Goal: Communication & Community: Answer question/provide support

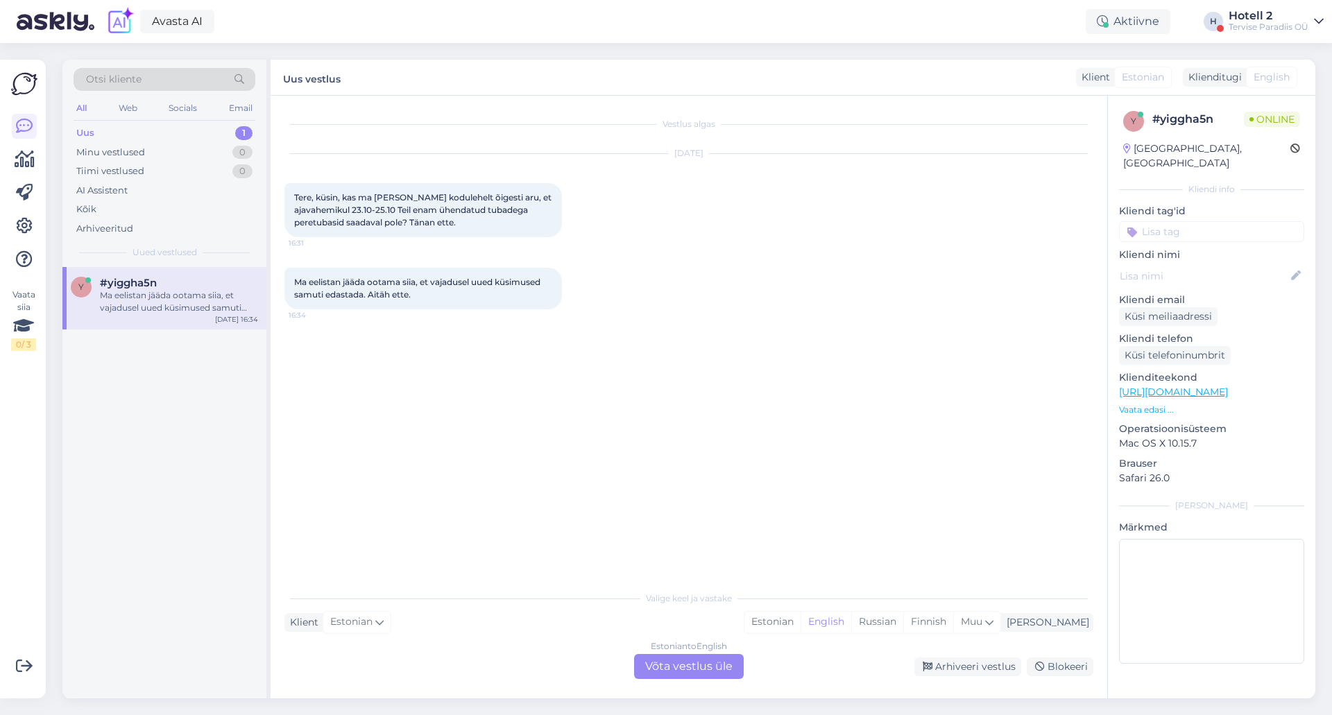
click at [722, 674] on div "Estonian to English Võta vestlus üle" at bounding box center [689, 666] width 110 height 25
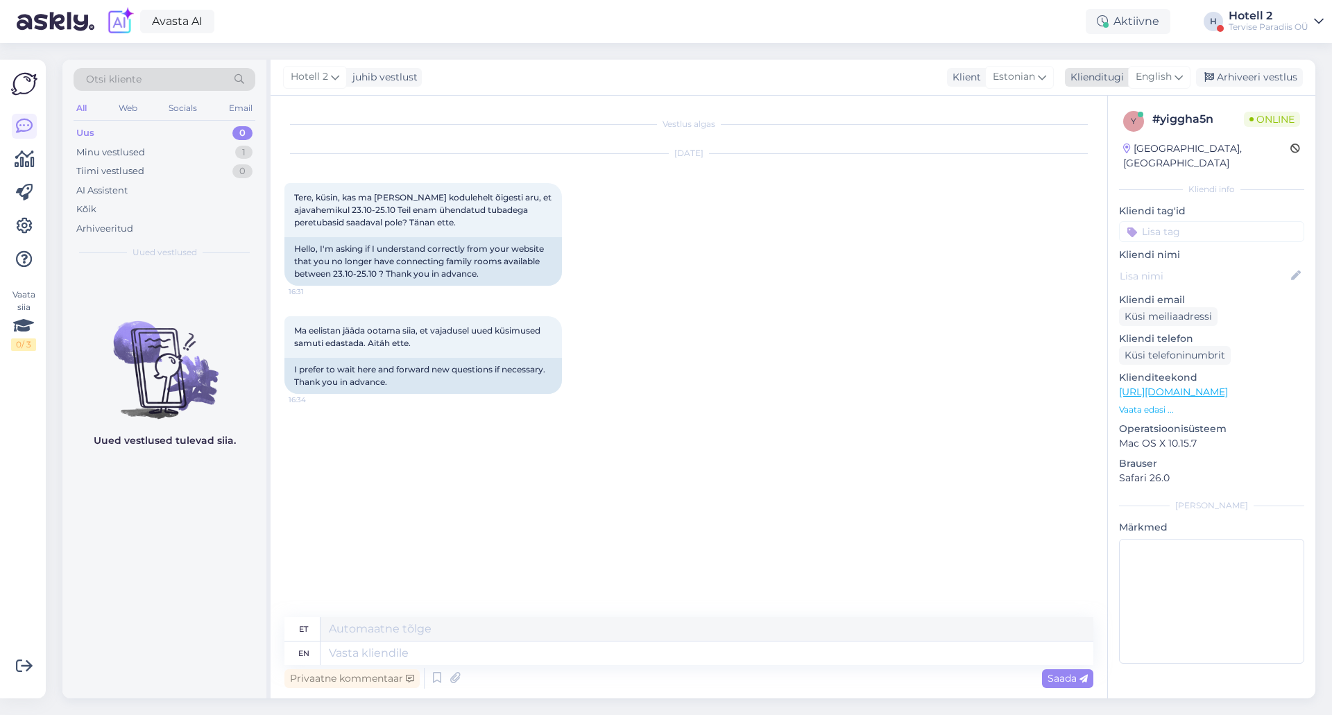
click at [1174, 74] on div "English" at bounding box center [1159, 77] width 62 height 22
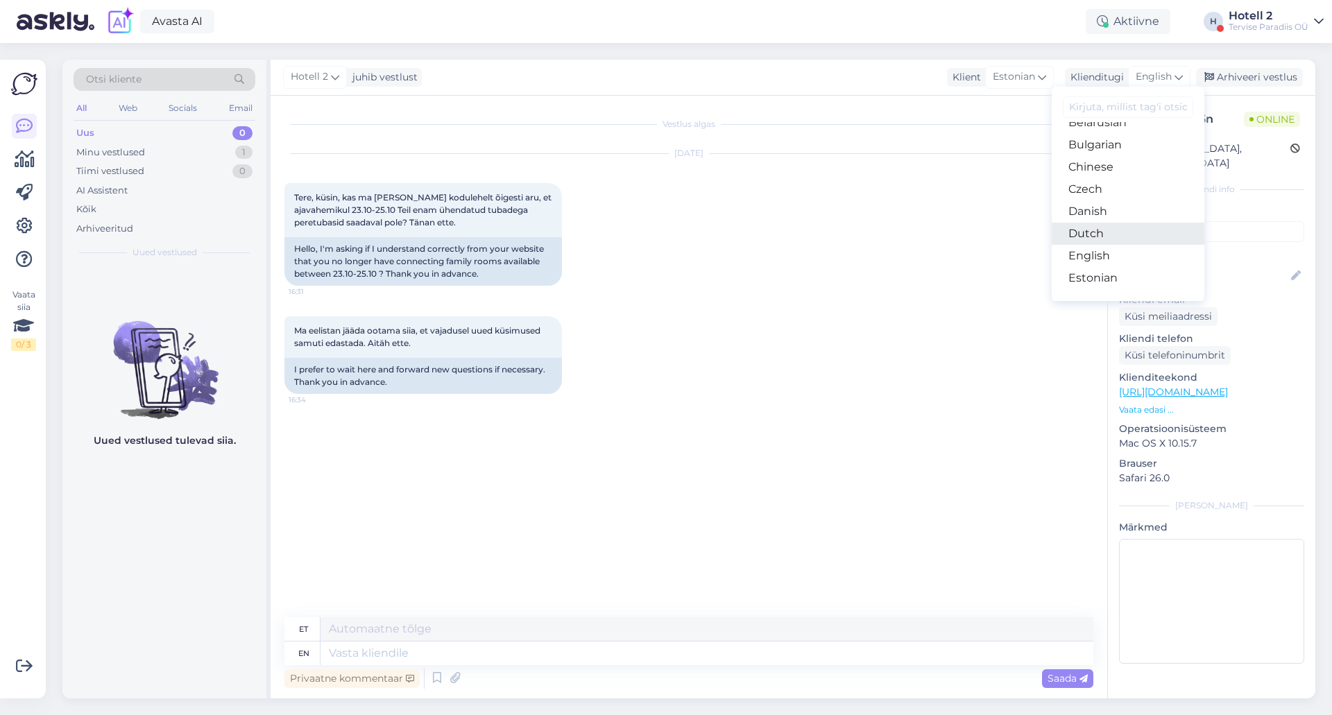
scroll to position [69, 0]
drag, startPoint x: 1103, startPoint y: 254, endPoint x: 1052, endPoint y: 330, distance: 91.0
click at [1103, 254] on link "Estonian" at bounding box center [1128, 247] width 153 height 22
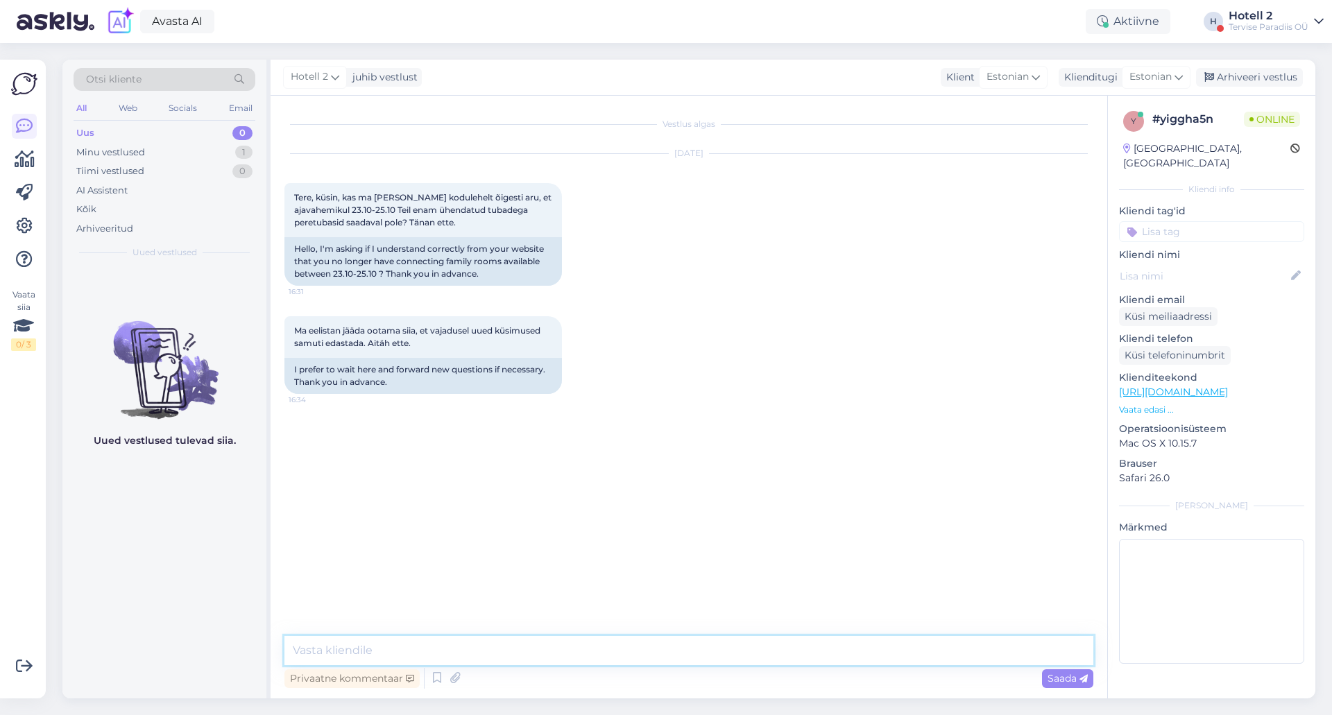
click at [660, 662] on textarea at bounding box center [689, 650] width 809 height 29
type textarea "Tere! Hetkel on tõesti antud perioodiks peretoad väljamüüdud, kuid [PERSON_NAME…"
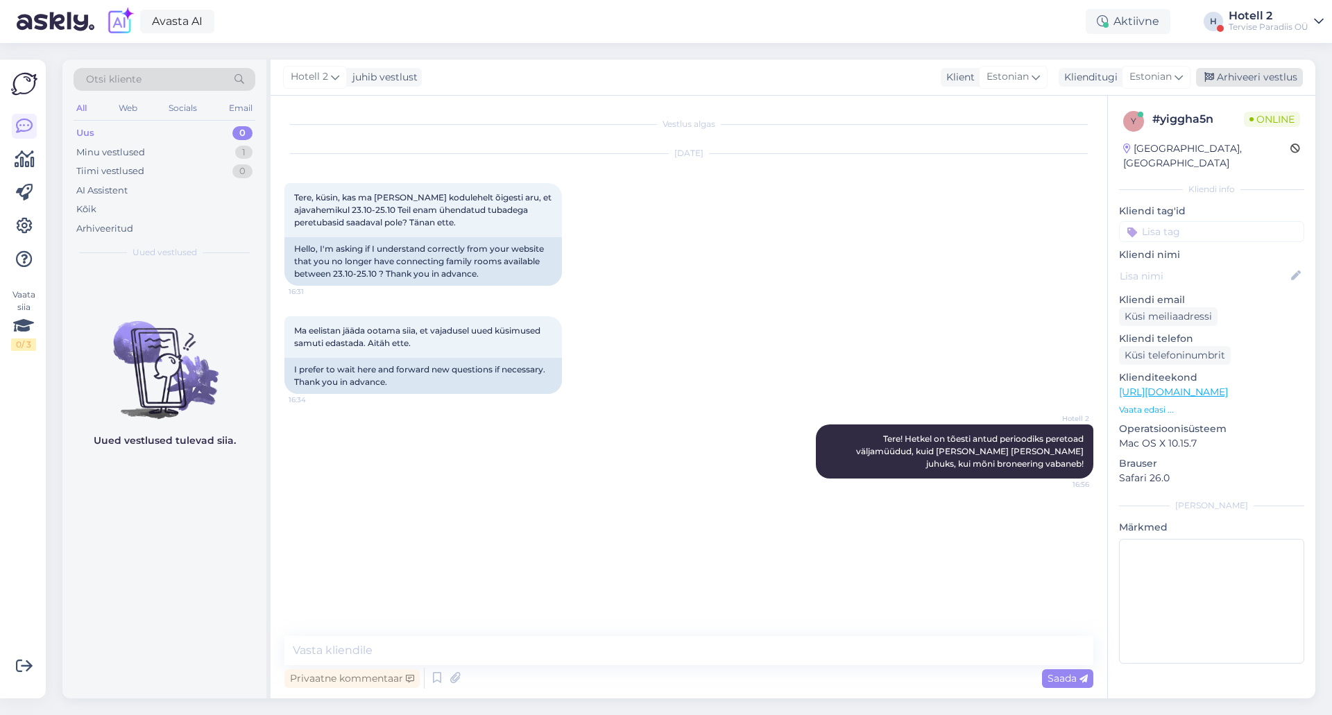
click at [1248, 83] on div "Arhiveeri vestlus" at bounding box center [1249, 77] width 107 height 19
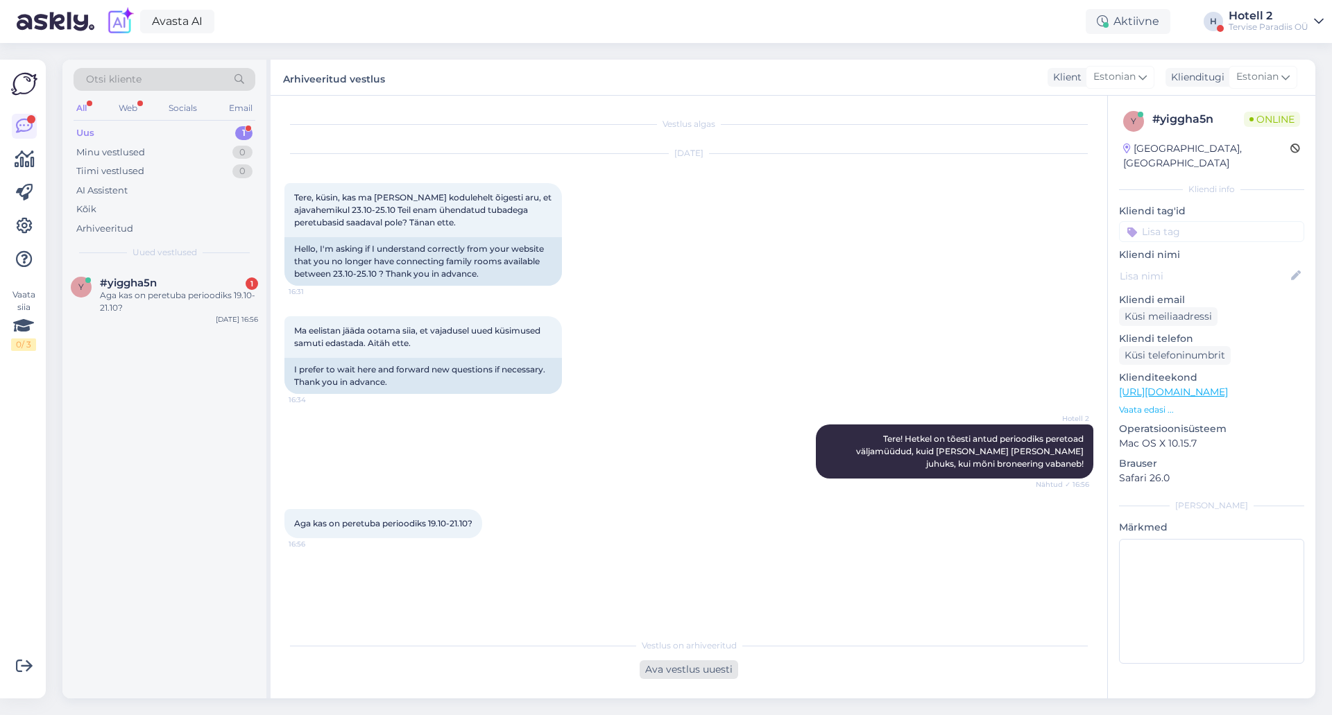
click at [685, 668] on div "Ava vestlus uuesti" at bounding box center [689, 670] width 99 height 19
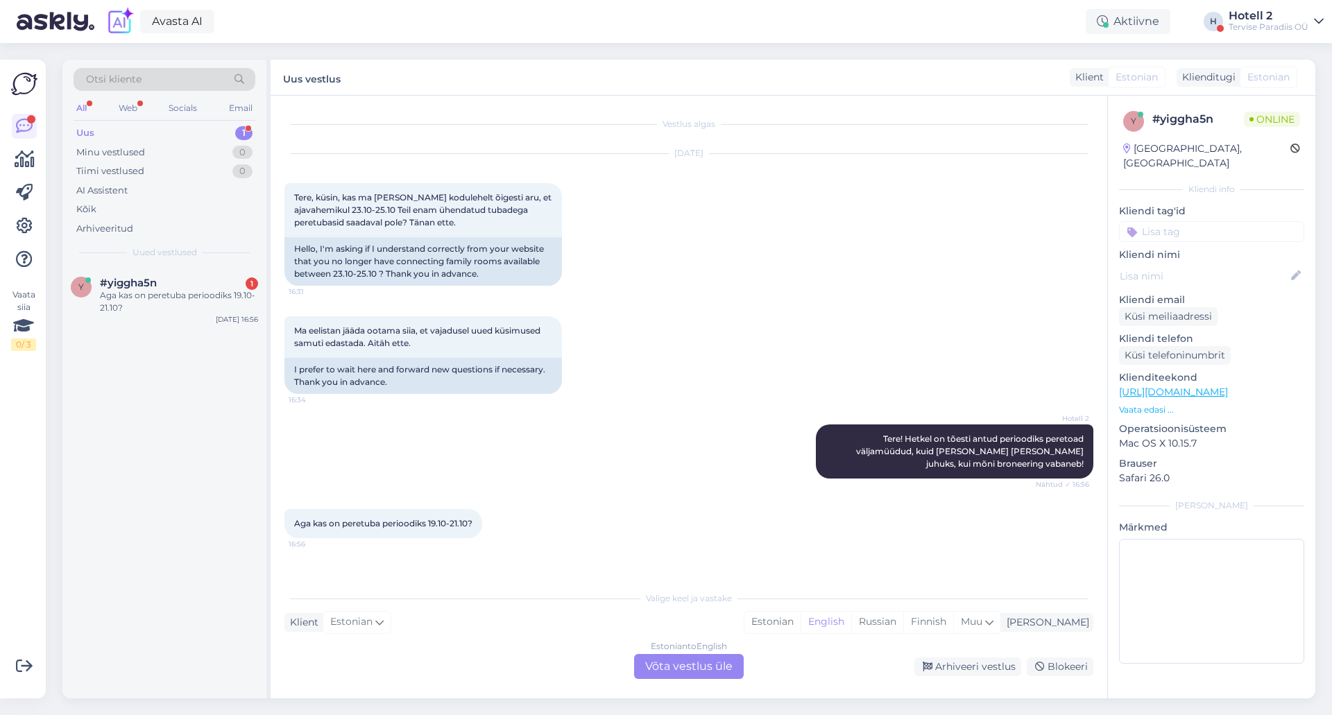
click at [715, 666] on div "Estonian to English Võta vestlus üle" at bounding box center [689, 666] width 110 height 25
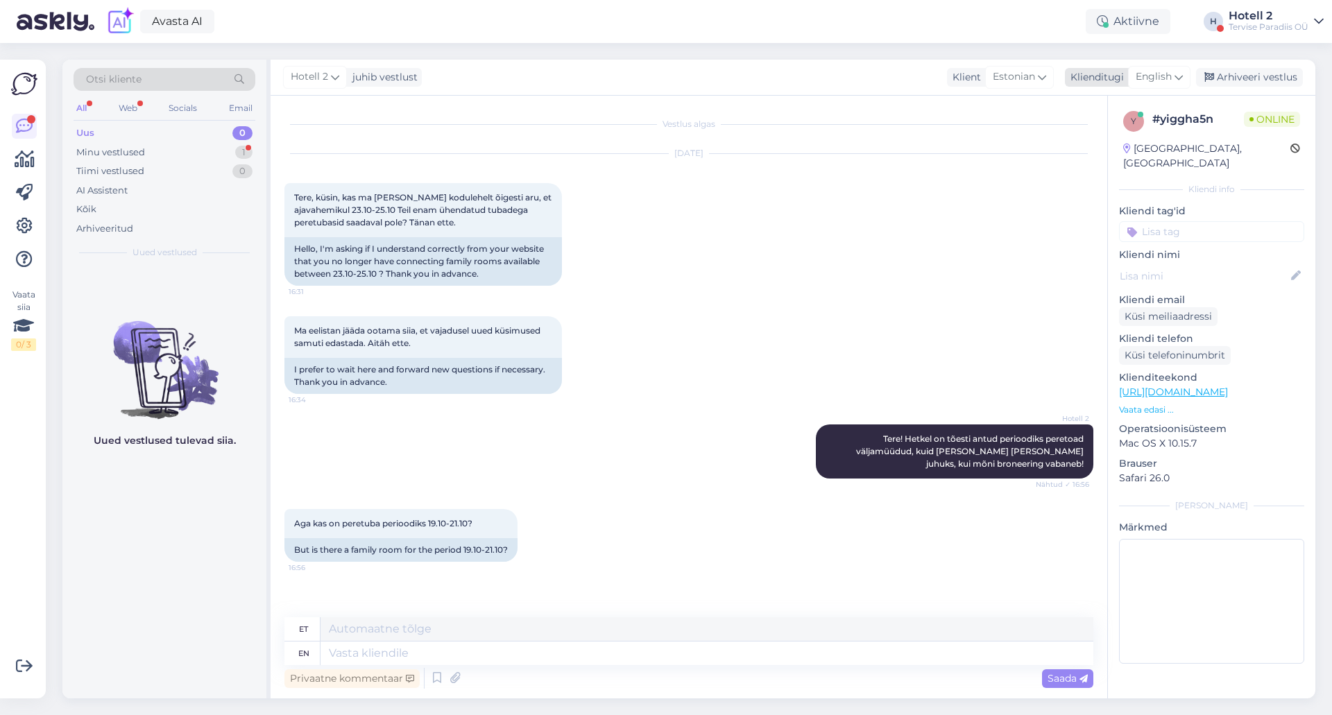
click at [1178, 76] on icon at bounding box center [1179, 76] width 8 height 15
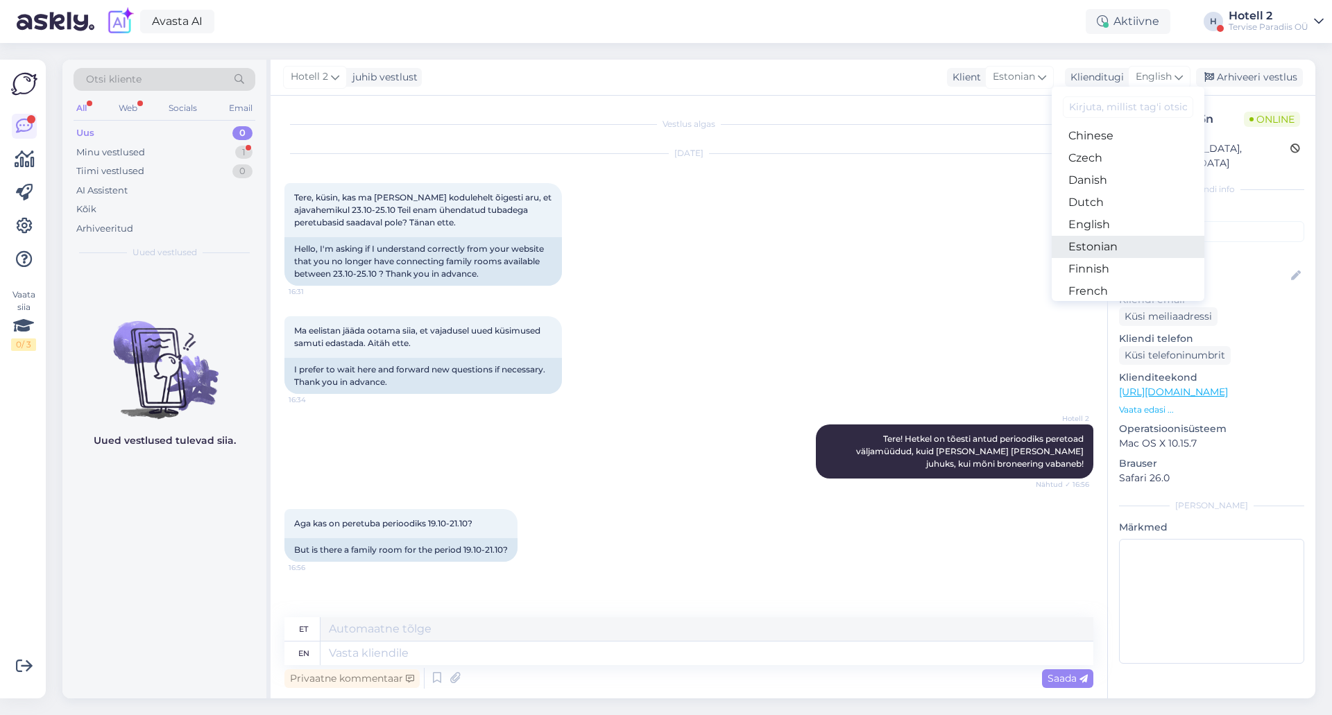
click at [1117, 244] on link "Estonian" at bounding box center [1128, 247] width 153 height 22
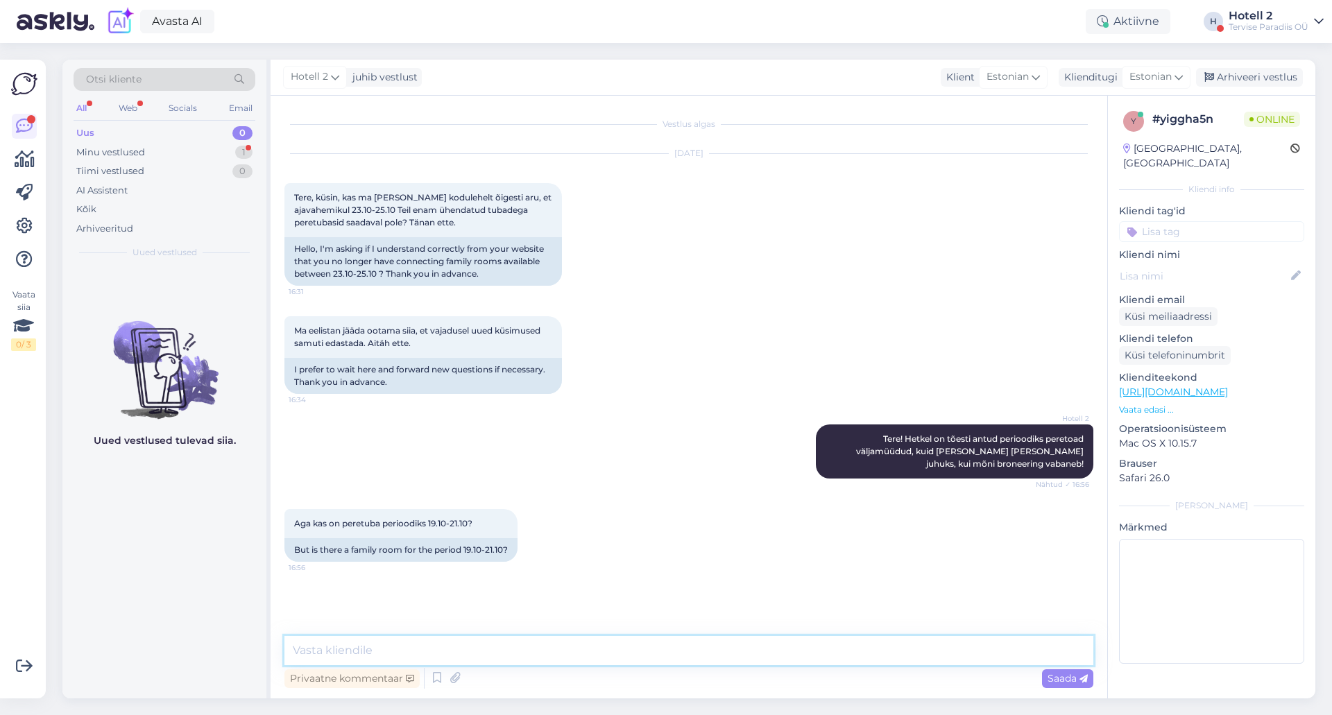
click at [607, 650] on textarea at bounding box center [689, 650] width 809 height 29
type textarea "Kahjuks hetkel mitte, tegemist on mõlema perioodi puhul koolivaheajaga"
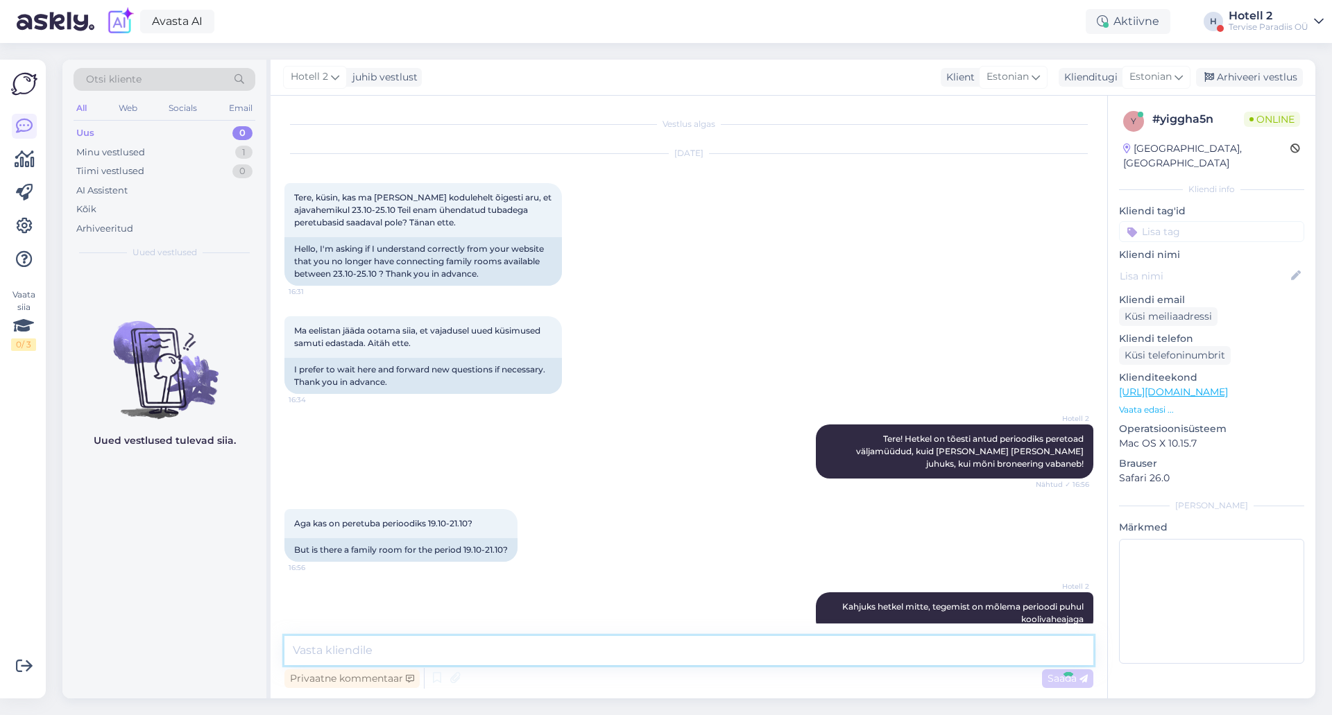
scroll to position [26, 0]
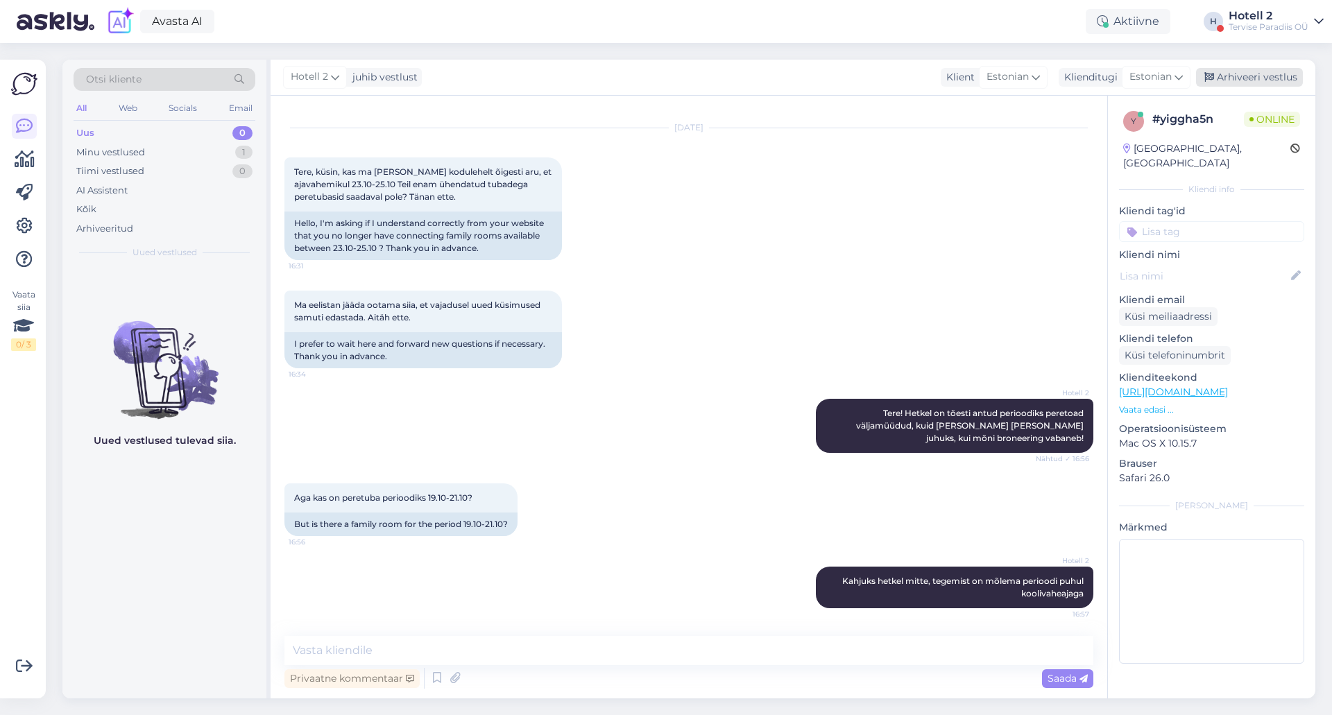
click at [1253, 69] on div "Arhiveeri vestlus" at bounding box center [1249, 77] width 107 height 19
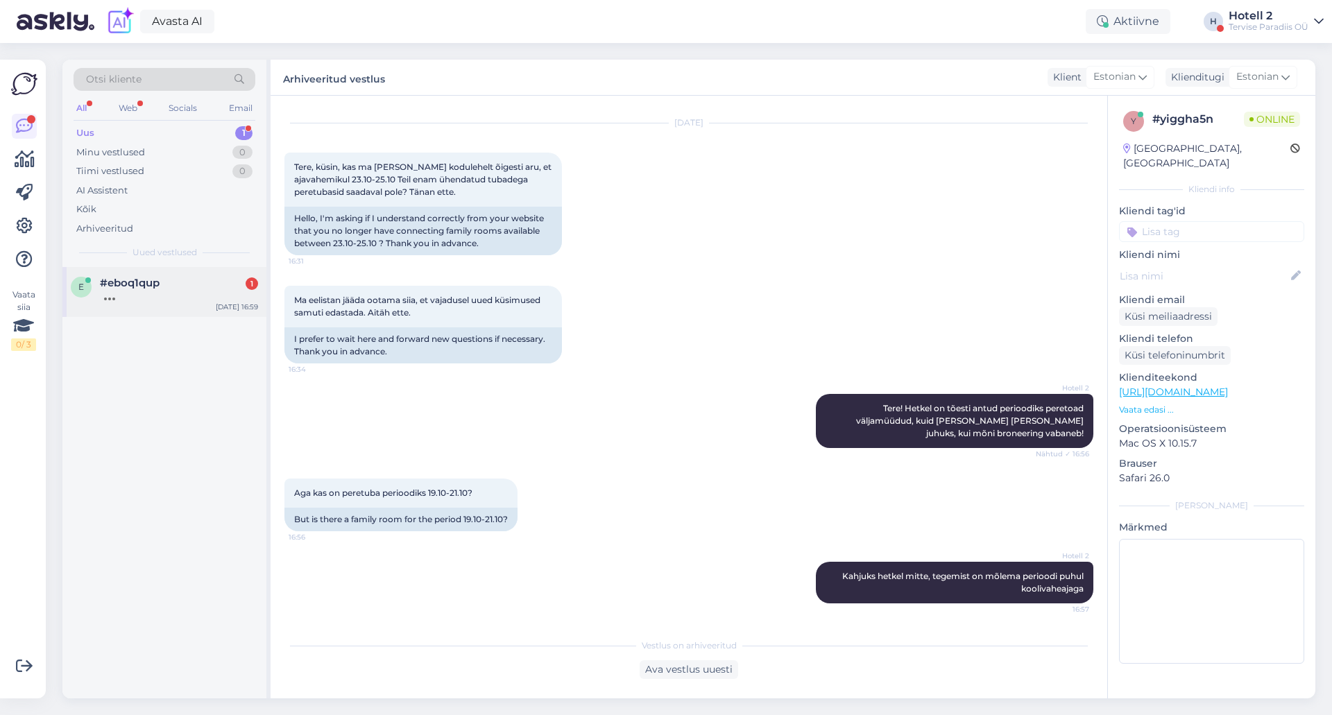
click at [130, 304] on div "e #eboq1qup [DATE] 16:59" at bounding box center [164, 292] width 204 height 50
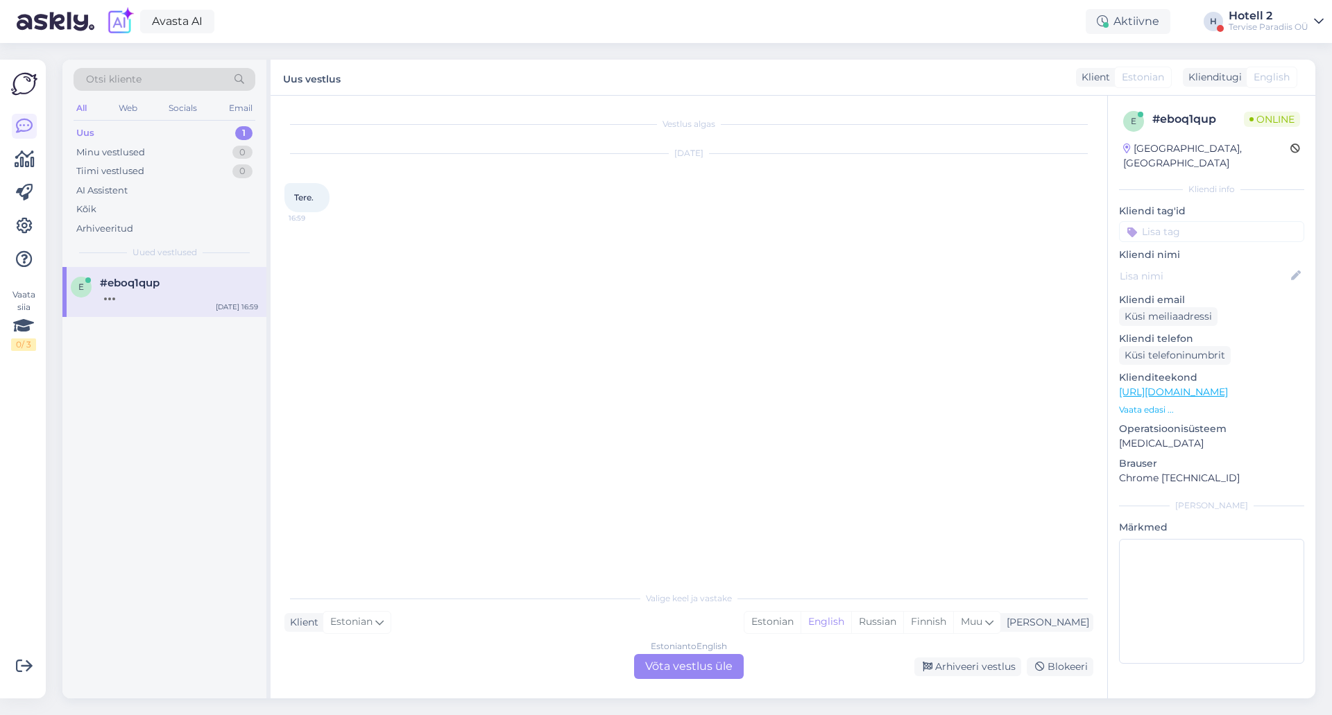
scroll to position [0, 0]
click at [722, 668] on div "Estonian to English Võta vestlus üle" at bounding box center [689, 666] width 110 height 25
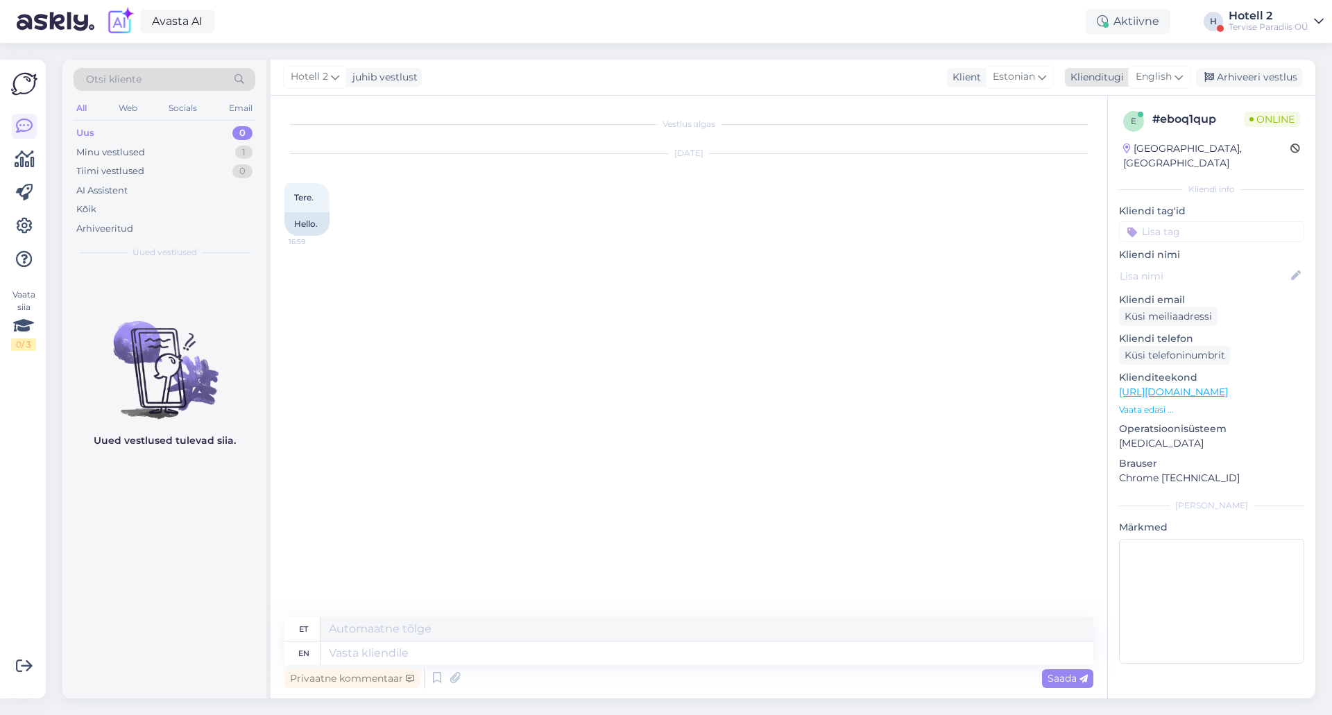
click at [1171, 78] on span "English" at bounding box center [1154, 76] width 36 height 15
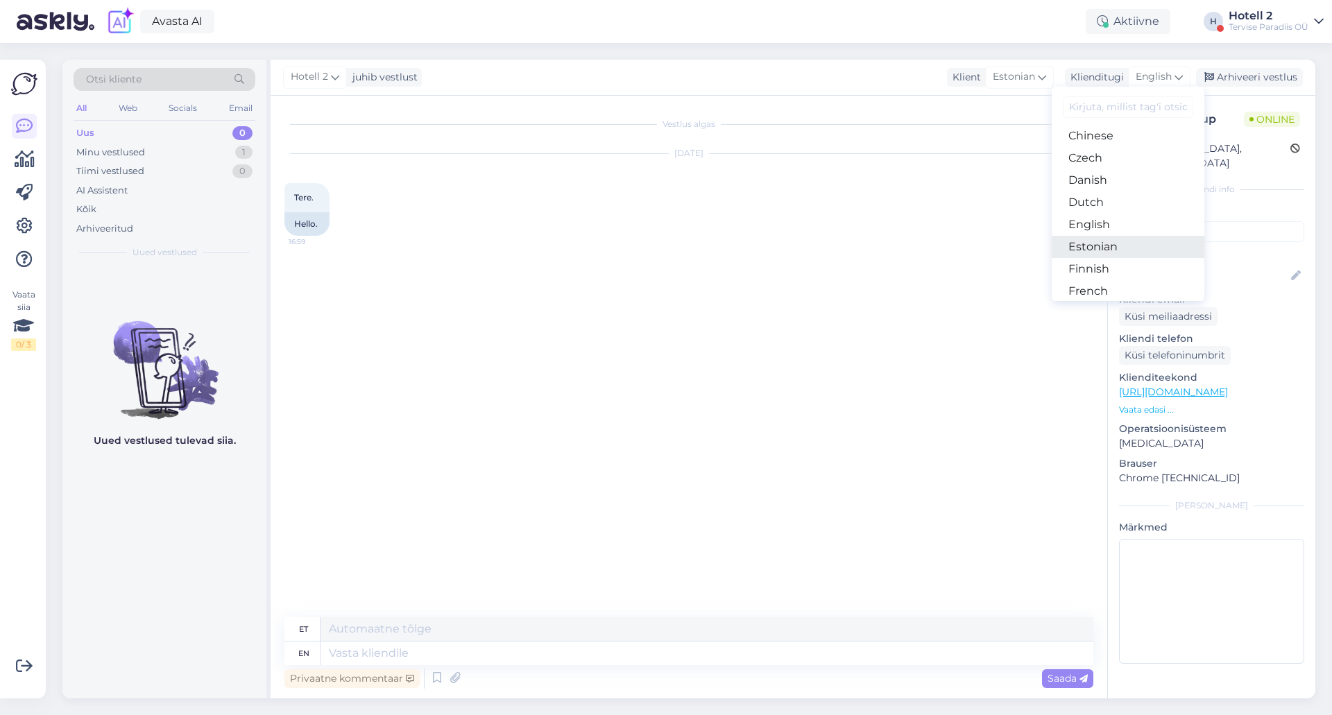
click at [1115, 241] on link "Estonian" at bounding box center [1128, 247] width 153 height 22
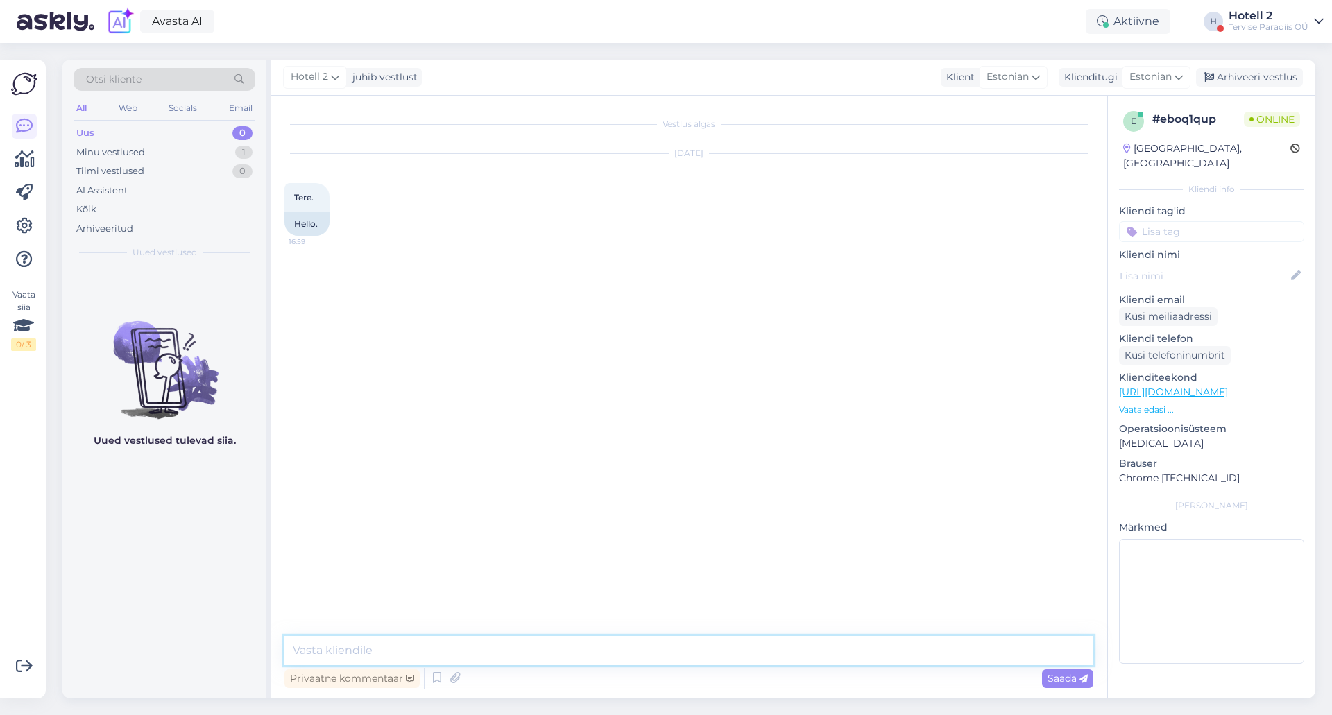
click at [507, 644] on textarea at bounding box center [689, 650] width 809 height 29
type textarea "Tere"
click at [228, 157] on div "Minu vestlused 1" at bounding box center [165, 152] width 182 height 19
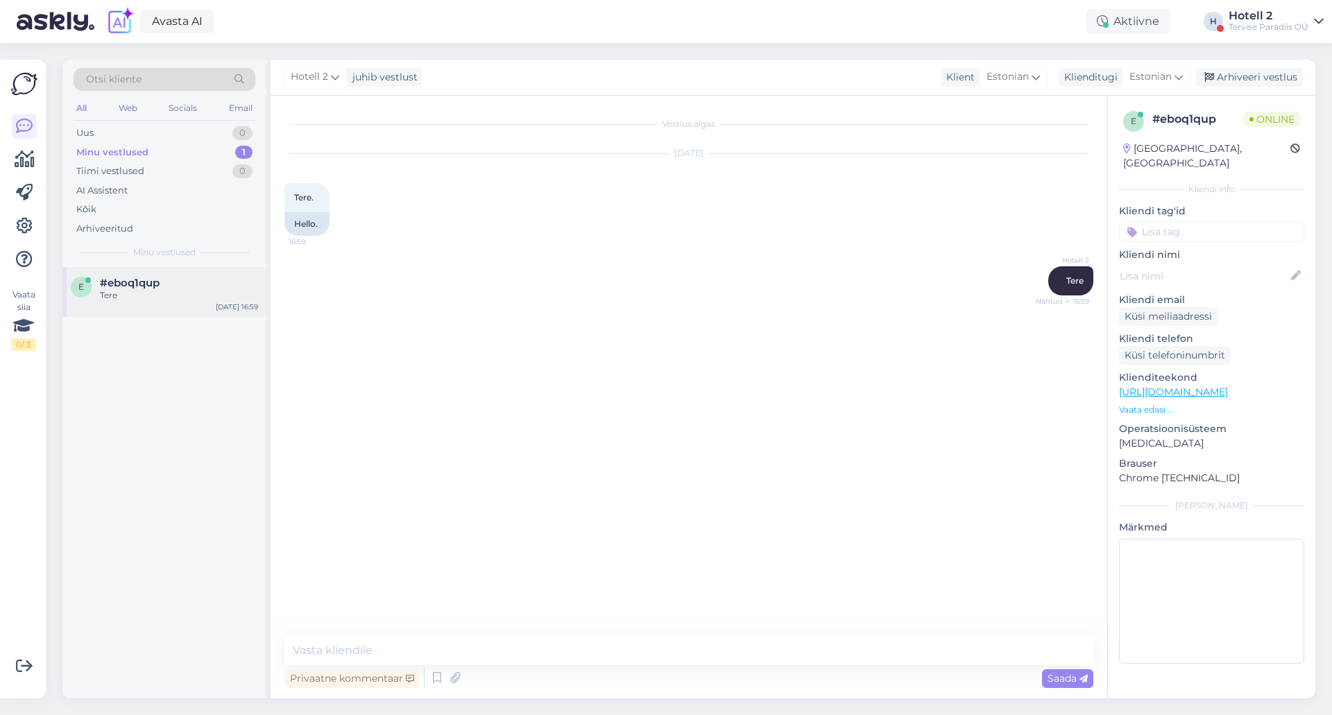
click at [217, 282] on div "#eboq1qup" at bounding box center [179, 283] width 158 height 12
click at [804, 499] on div "Vestlus algas [DATE] Tere. 16:59 Hello. Hotell 2 Tere Nähtud ✓ 16:59" at bounding box center [696, 367] width 822 height 514
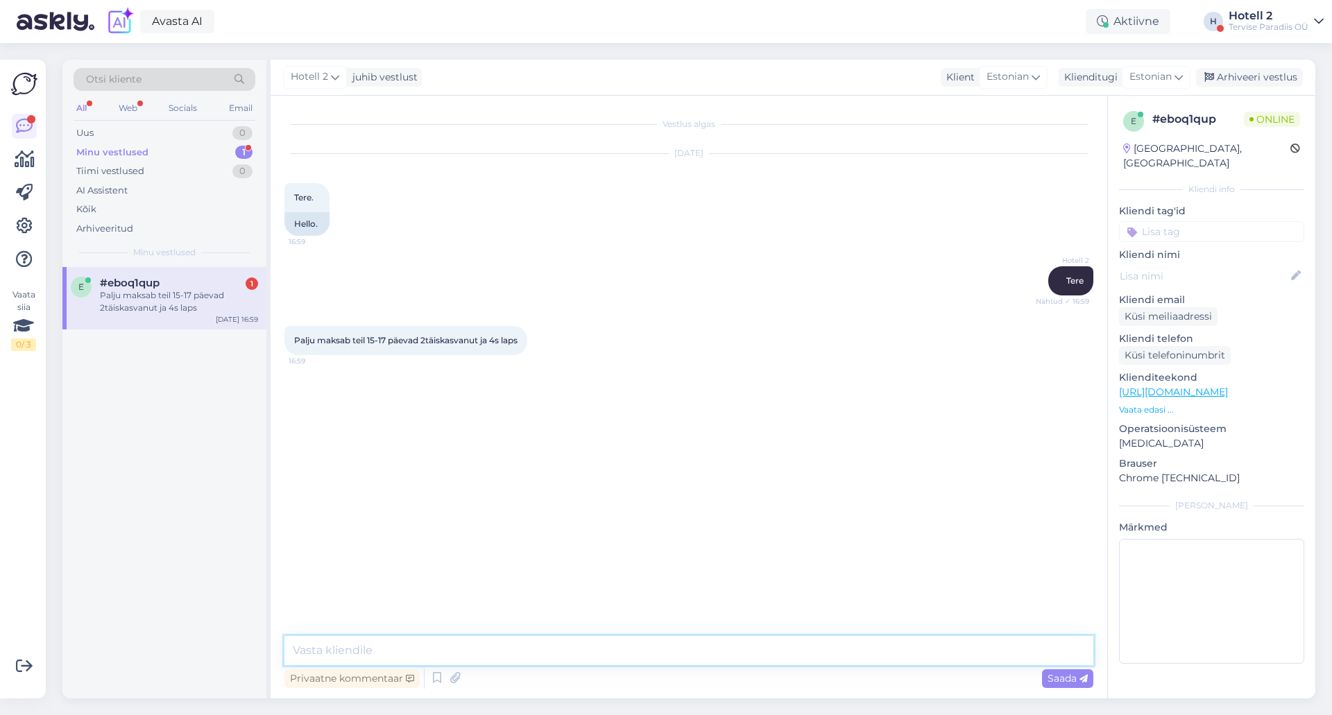
click at [634, 652] on textarea at bounding box center [689, 650] width 809 height 29
type textarea ">"
type textarea "k"
type textarea "Kas mõtlete 4.aastane laps?"
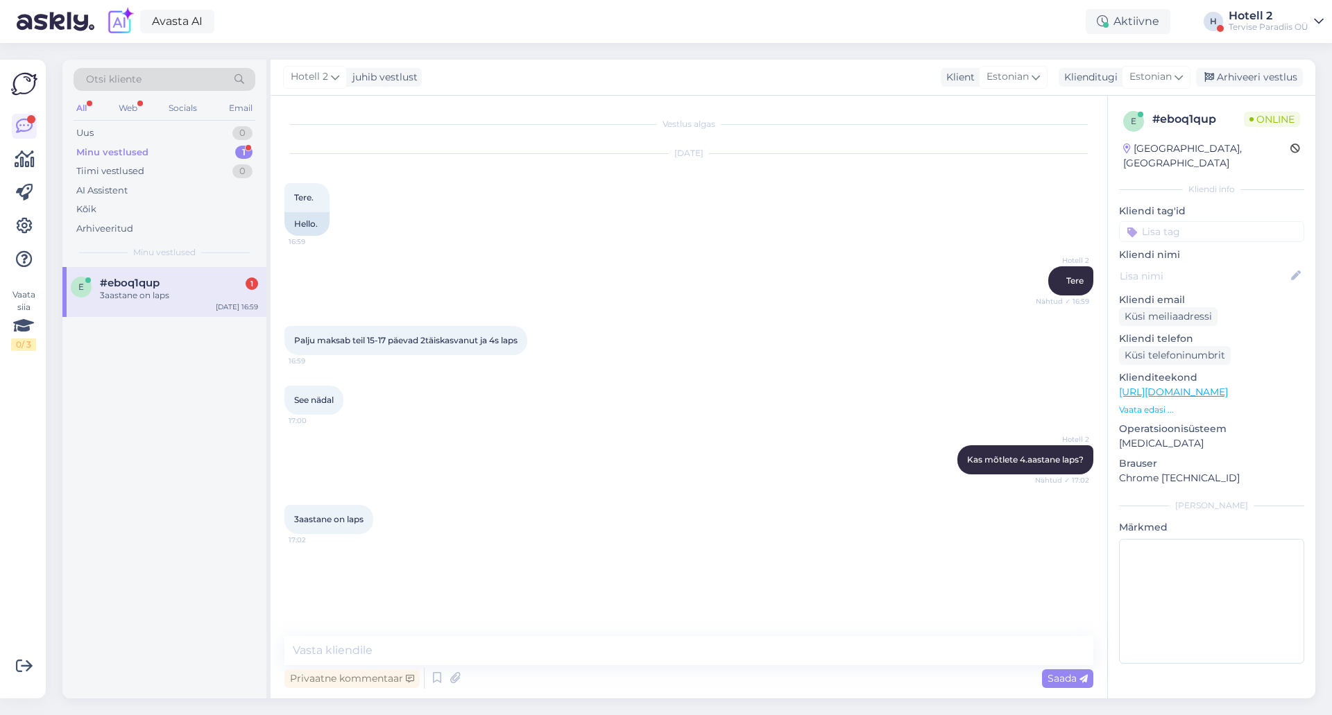
click at [526, 668] on div "Privaatne kommentaar Saada" at bounding box center [689, 679] width 809 height 26
click at [526, 660] on textarea at bounding box center [689, 650] width 809 height 29
click at [482, 652] on textarea "[PERSON_NAME] DBL tuba koos lisvoodiga, selle hind oleks" at bounding box center [689, 650] width 809 height 29
click at [638, 643] on textarea "[PERSON_NAME] DBL tuba koos lisavoodiga, selle hind oleks" at bounding box center [689, 650] width 809 height 29
type textarea "[PERSON_NAME] DBL tuba koos lisavoodiga, selle hind oleks 374EUR"
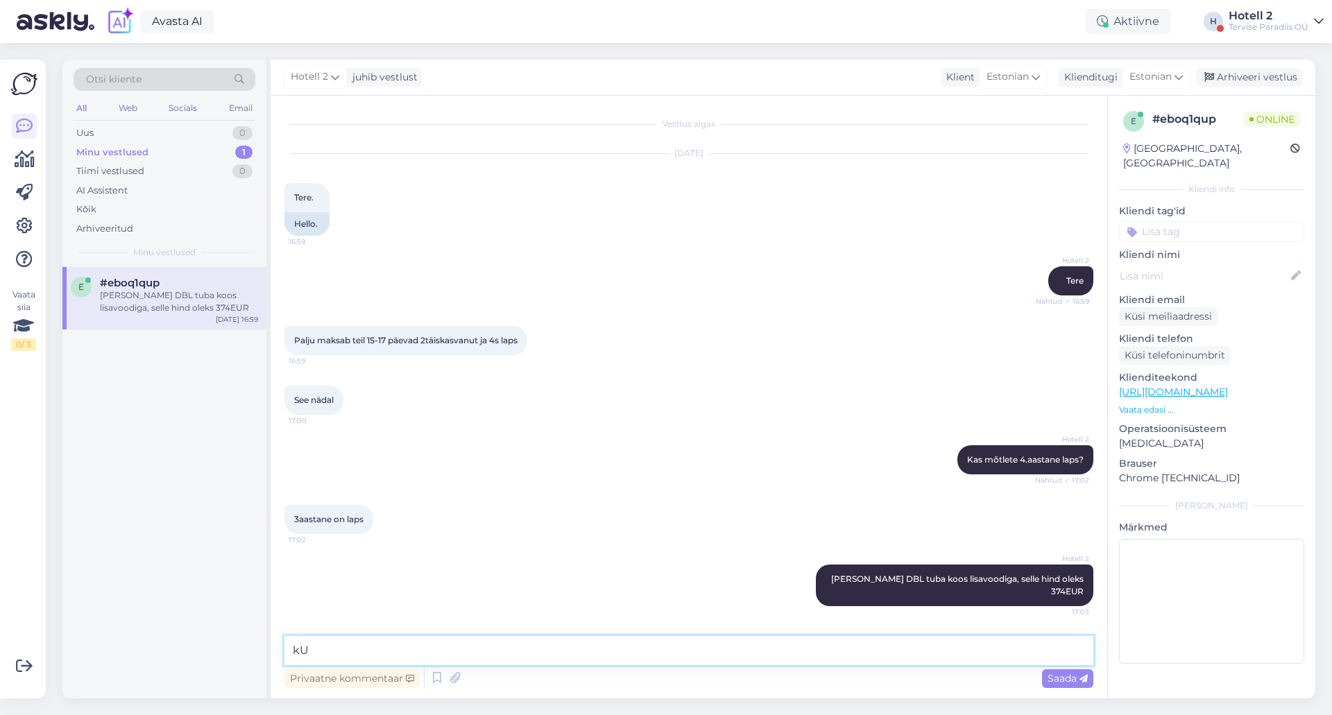
type textarea "k"
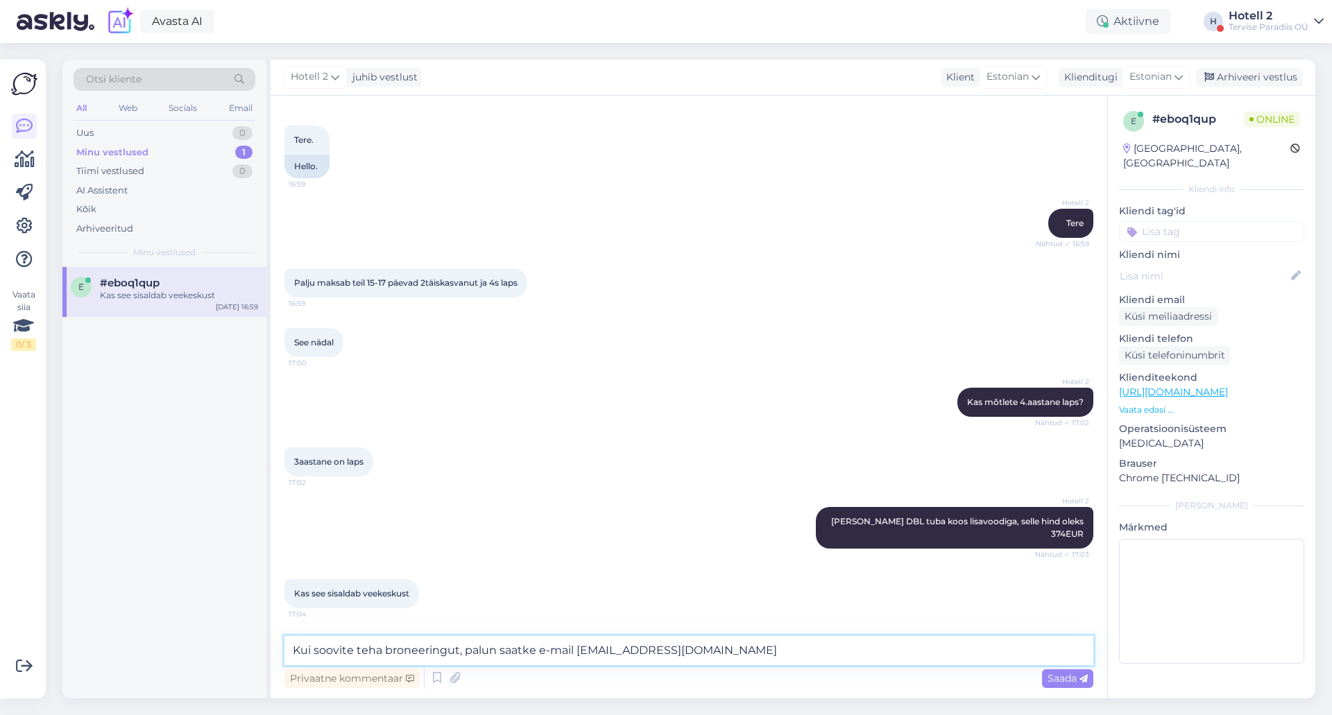
click at [604, 652] on textarea "Kui soovite teha broneeringut, palun saatke e-mail [EMAIL_ADDRESS][DOMAIN_NAME]" at bounding box center [689, 650] width 809 height 29
type textarea "Kui soovite teha broneeringut, palun saatke e-mail [EMAIL_ADDRESS][DOMAIN_NAME]"
click at [1070, 687] on div "Saada" at bounding box center [1067, 679] width 51 height 19
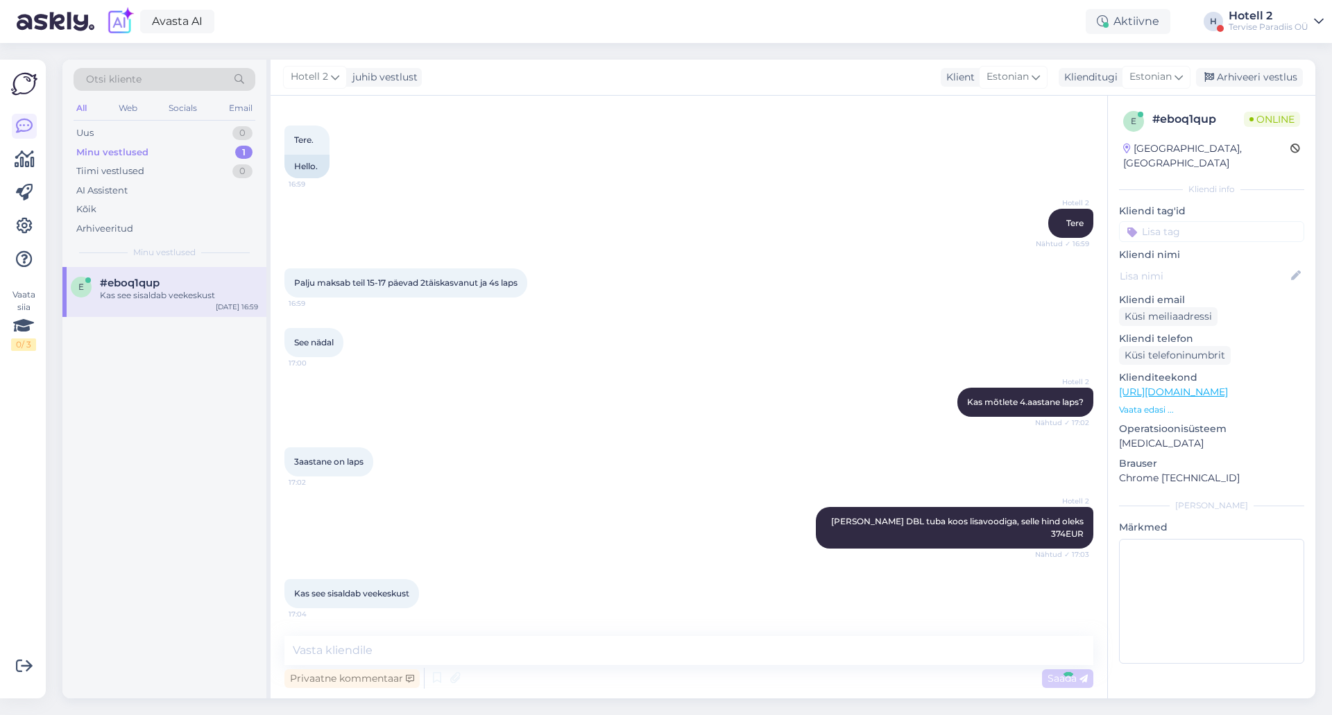
scroll to position [130, 0]
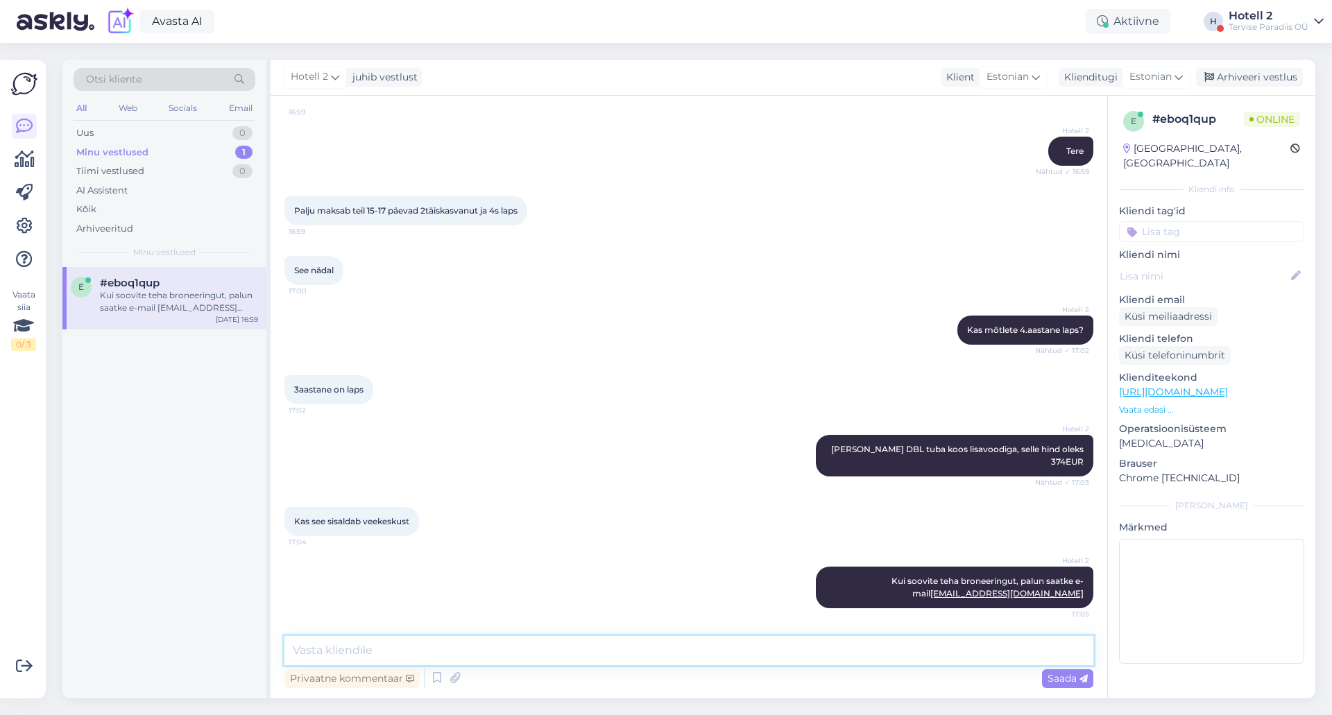
click at [861, 649] on textarea at bounding box center [689, 650] width 809 height 29
type textarea "See sisaldab veekeskust"
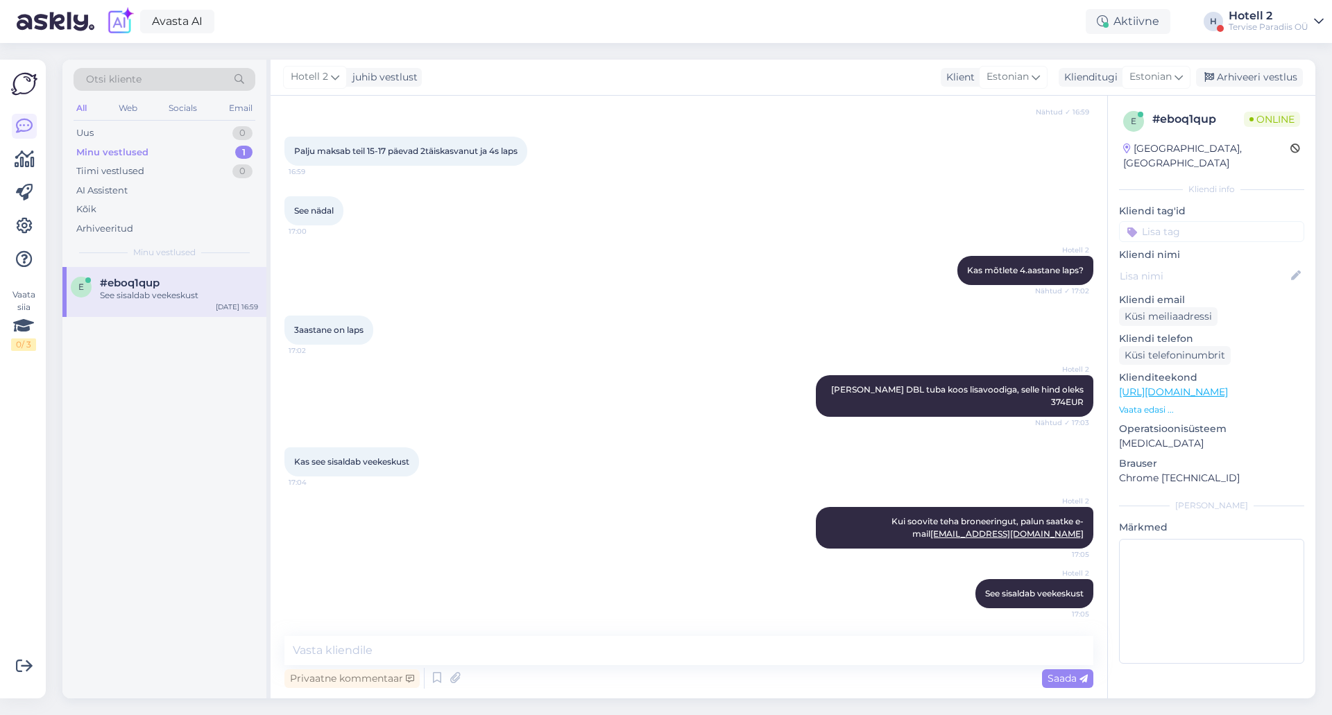
click at [524, 588] on div "Hotell 2 See sisaldab veekeskust 17:05" at bounding box center [689, 594] width 809 height 60
click at [1276, 78] on div "Arhiveeri vestlus" at bounding box center [1249, 77] width 107 height 19
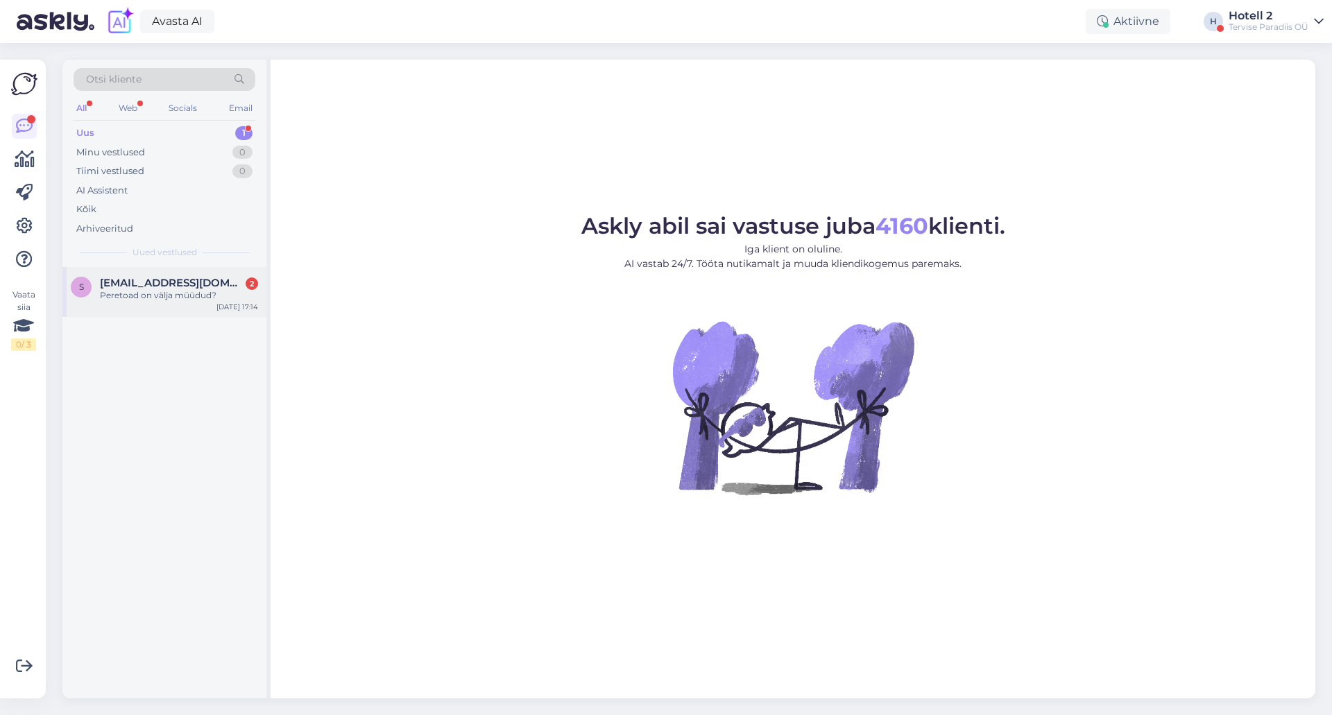
click at [223, 307] on div "Oct 13 17:14" at bounding box center [238, 307] width 42 height 10
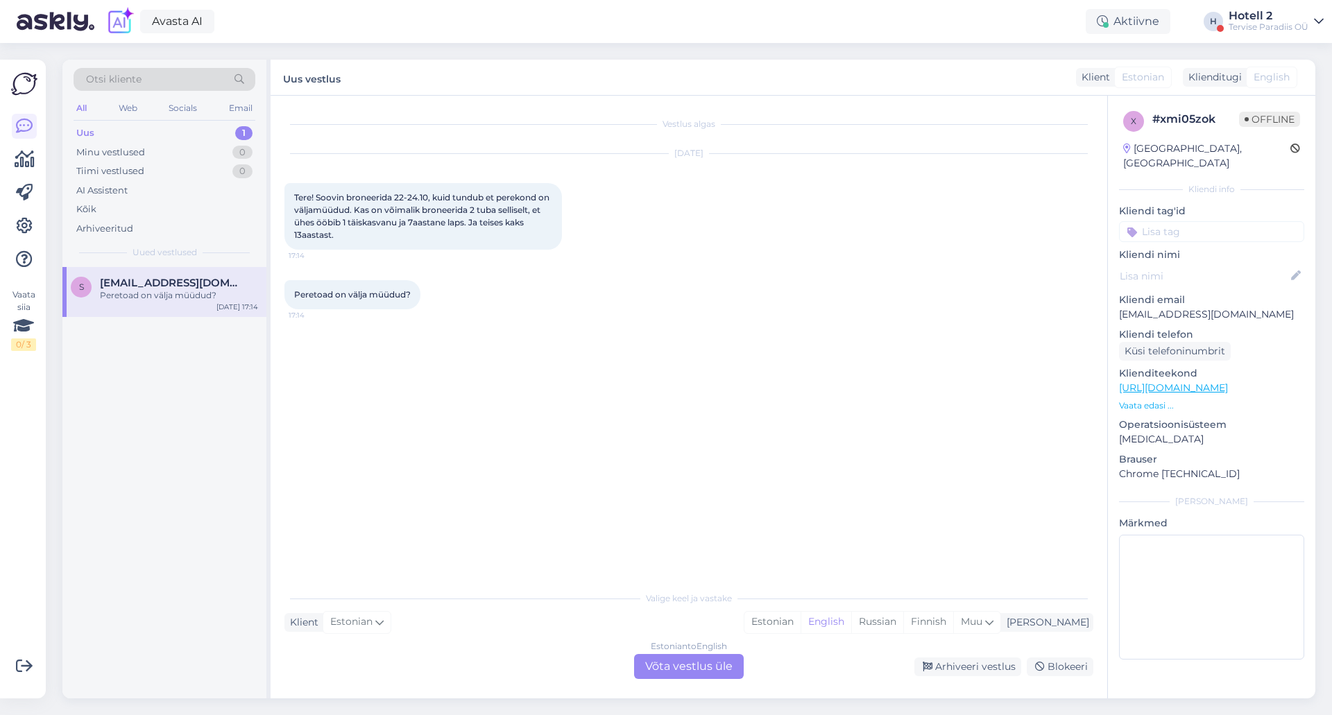
click at [708, 667] on div "Estonian to English Võta vestlus üle" at bounding box center [689, 666] width 110 height 25
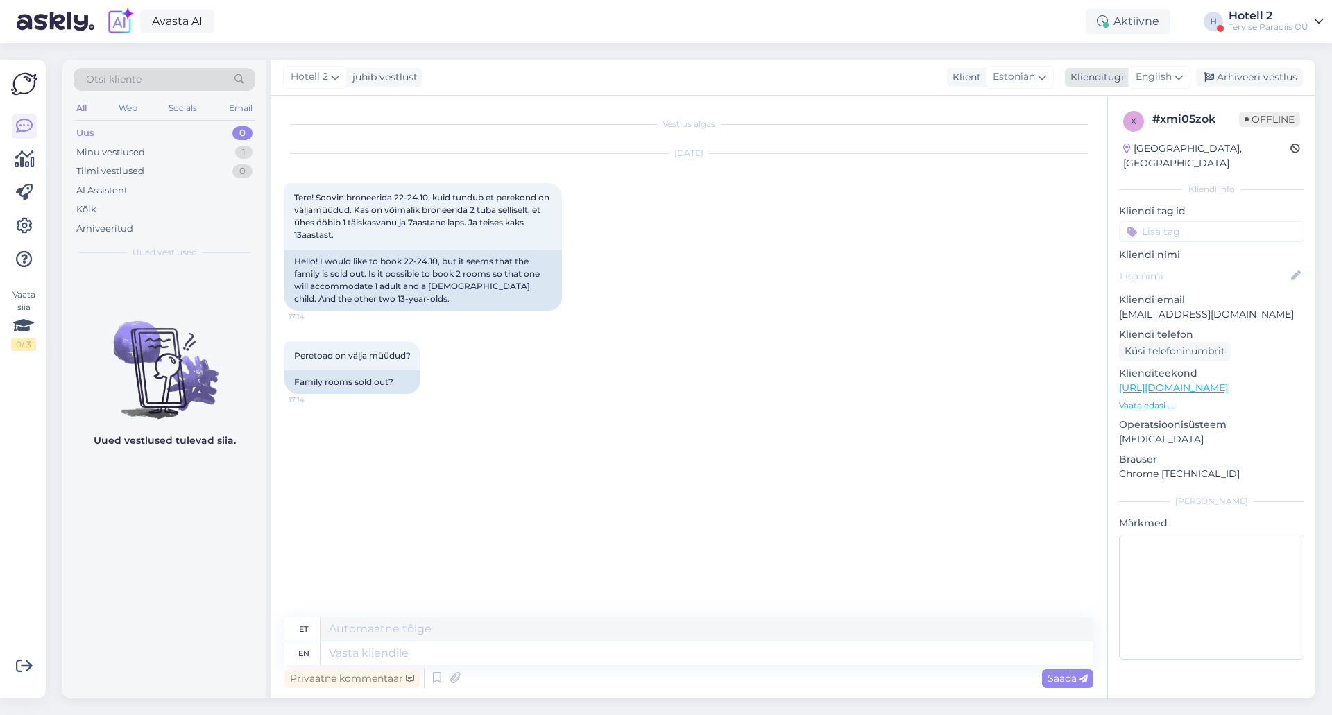
click at [1183, 82] on icon at bounding box center [1179, 76] width 8 height 15
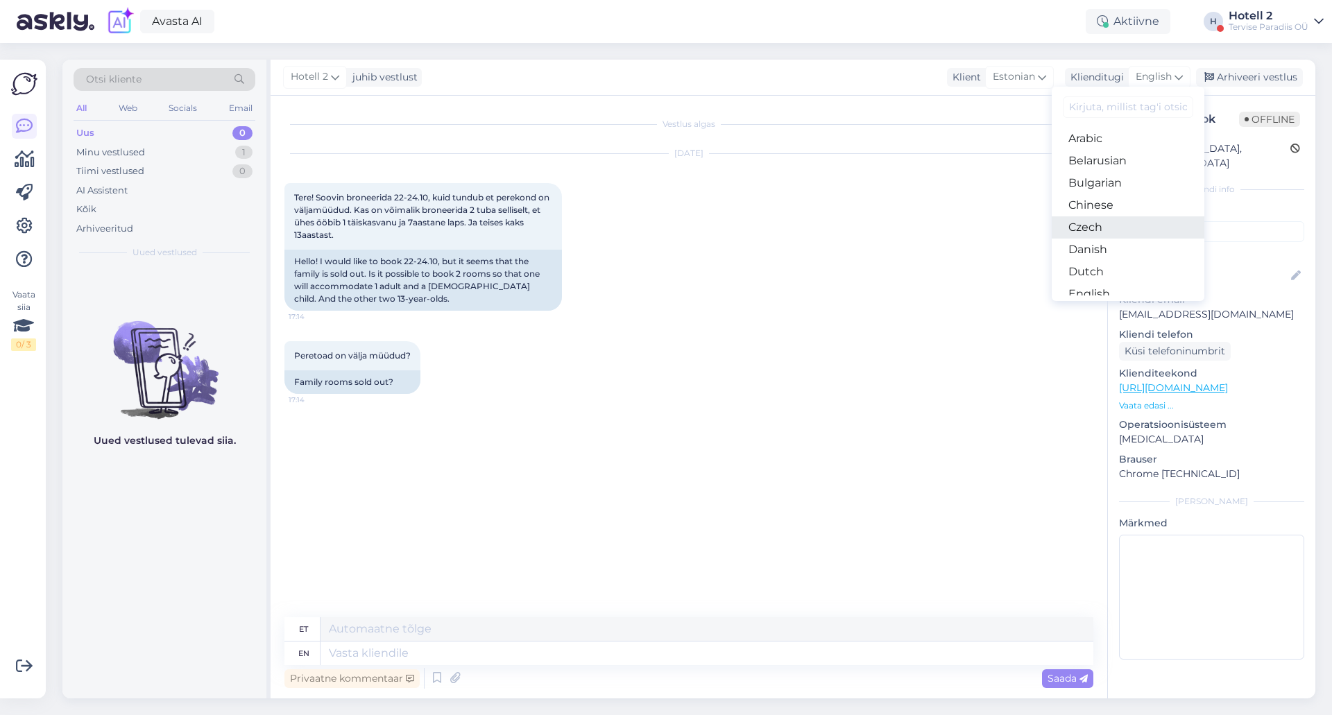
scroll to position [69, 0]
drag, startPoint x: 1124, startPoint y: 241, endPoint x: 1040, endPoint y: 344, distance: 132.7
click at [1124, 241] on link "Estonian" at bounding box center [1128, 247] width 153 height 22
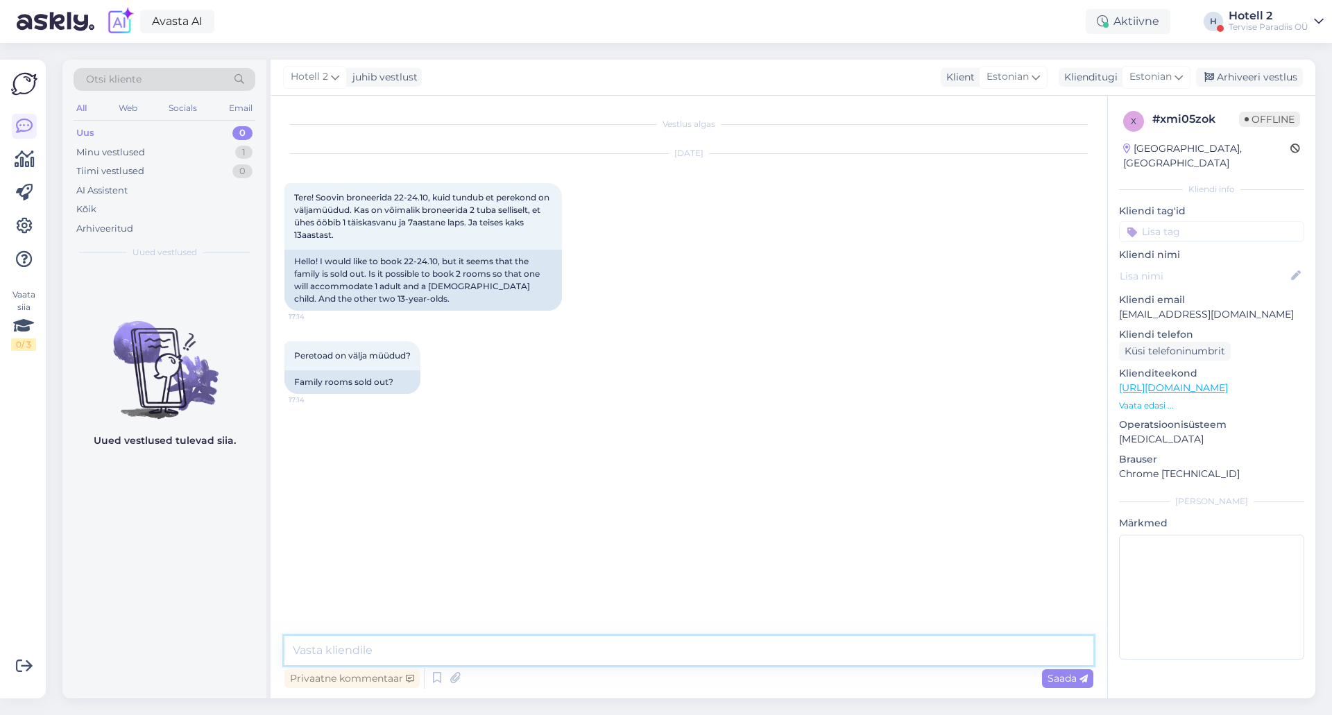
click at [643, 650] on textarea at bounding box center [689, 650] width 809 height 29
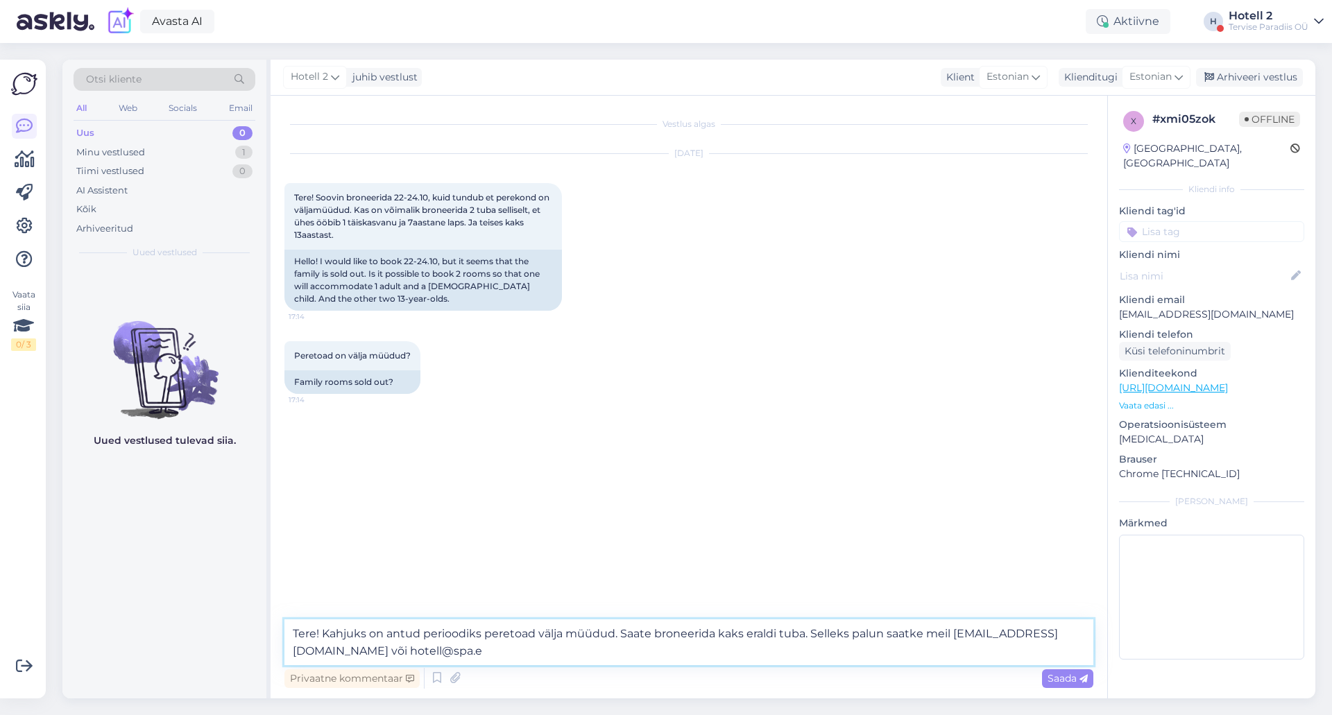
type textarea "Tere! Kahjuks on antud perioodiks peretoad välja müüdud. Saate broneerida kaks …"
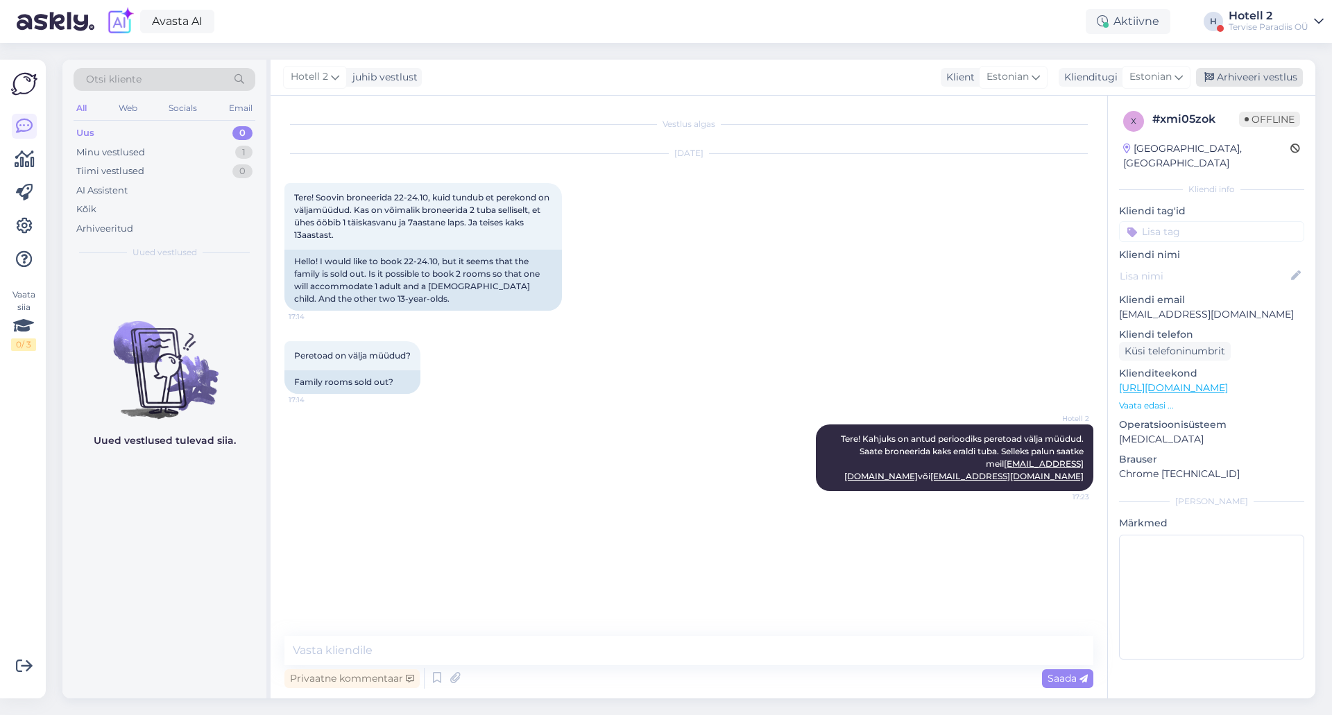
click at [1273, 70] on div "Arhiveeri vestlus" at bounding box center [1249, 77] width 107 height 19
